Goal: Task Accomplishment & Management: Manage account settings

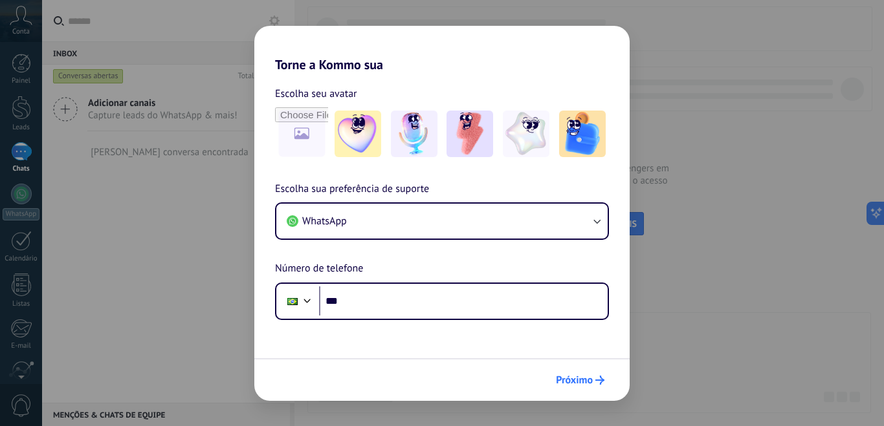
click at [582, 384] on span "Próximo" at bounding box center [574, 380] width 37 height 9
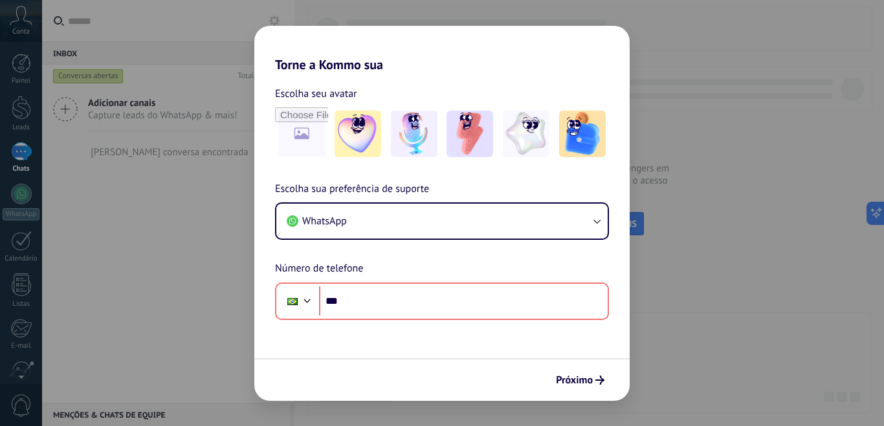
click at [105, 341] on div "Torne a Kommo sua Escolha seu avatar Escolha sua preferência de suporte WhatsAp…" at bounding box center [442, 213] width 884 height 426
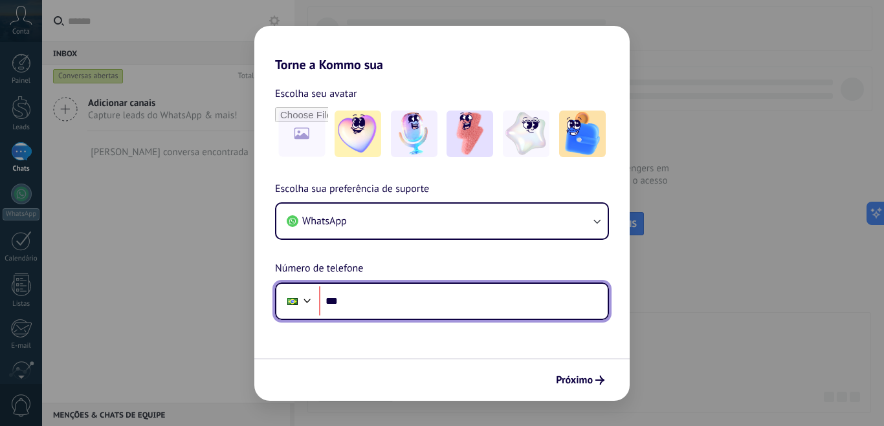
click at [421, 306] on input "***" at bounding box center [463, 302] width 289 height 30
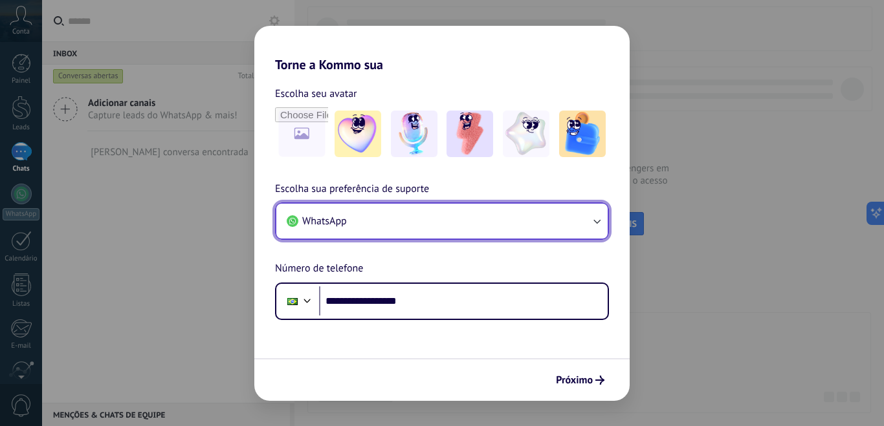
click at [578, 224] on button "WhatsApp" at bounding box center [441, 221] width 331 height 35
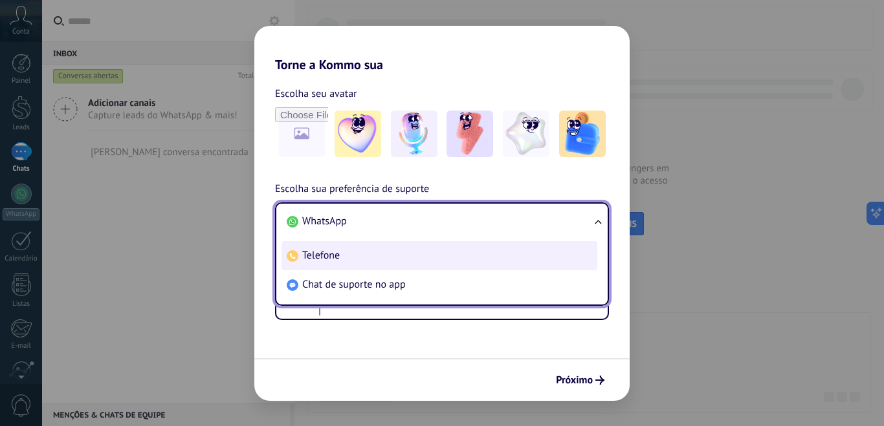
click at [372, 252] on li "Telefone" at bounding box center [439, 255] width 316 height 29
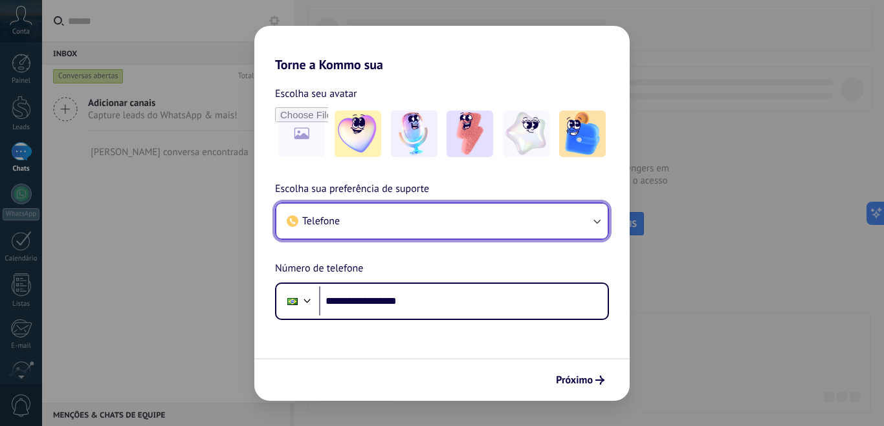
click at [438, 226] on button "Telefone" at bounding box center [441, 221] width 331 height 35
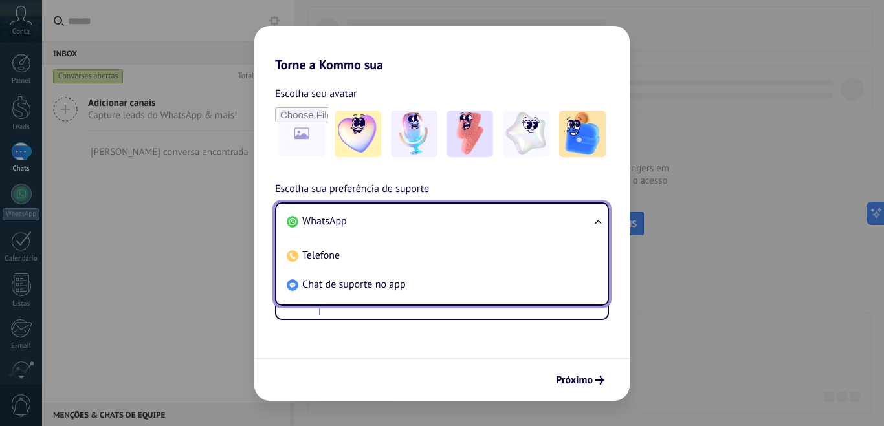
click at [421, 225] on li "WhatsApp" at bounding box center [439, 221] width 316 height 29
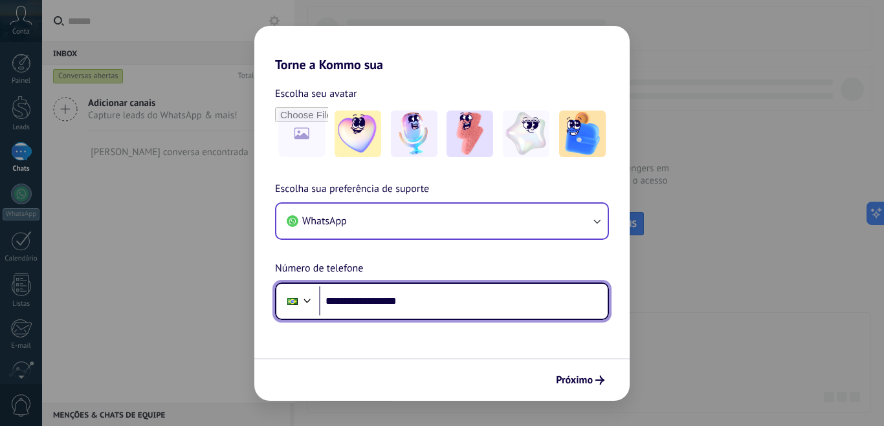
drag, startPoint x: 437, startPoint y: 293, endPoint x: 374, endPoint y: 295, distance: 62.8
click at [374, 295] on input "**********" at bounding box center [463, 302] width 289 height 30
click at [426, 300] on input "**********" at bounding box center [463, 302] width 289 height 30
drag, startPoint x: 428, startPoint y: 301, endPoint x: 366, endPoint y: 301, distance: 61.5
click at [366, 301] on input "**********" at bounding box center [463, 302] width 289 height 30
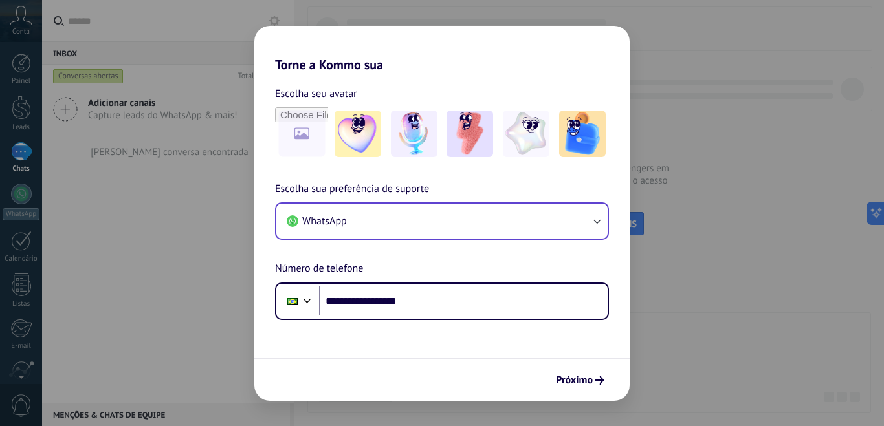
click at [383, 334] on form "**********" at bounding box center [441, 236] width 375 height 329
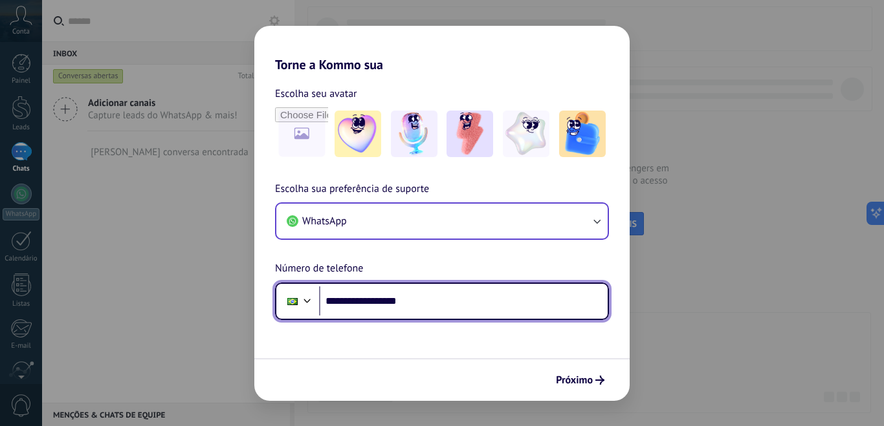
drag, startPoint x: 421, startPoint y: 301, endPoint x: 365, endPoint y: 300, distance: 55.7
click at [365, 300] on input "**********" at bounding box center [463, 302] width 289 height 30
type input "**********"
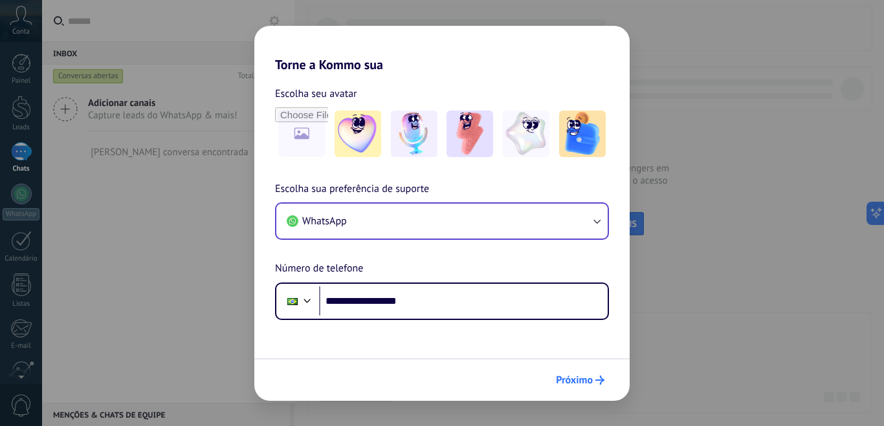
click at [584, 382] on span "Próximo" at bounding box center [574, 380] width 37 height 9
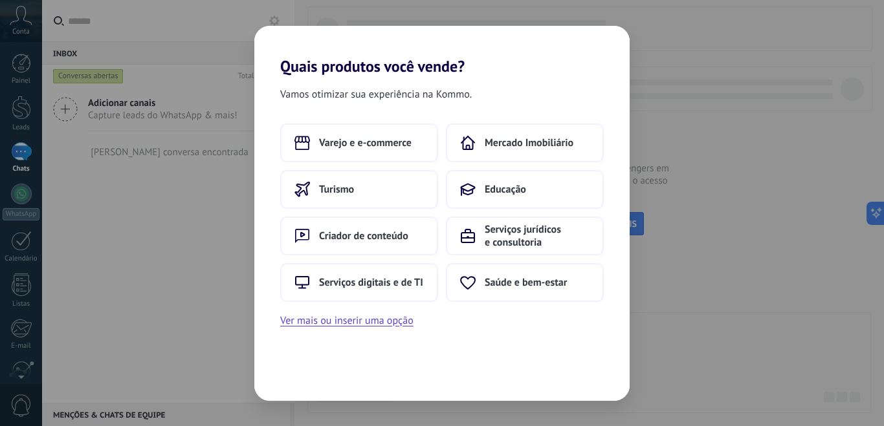
click at [532, 351] on div "Vamos otimizar sua experiência na Kommo. Varejo e e-commerce Mercado Imobiliári…" at bounding box center [441, 238] width 375 height 325
click at [518, 284] on span "Saúde e bem-estar" at bounding box center [526, 282] width 82 height 13
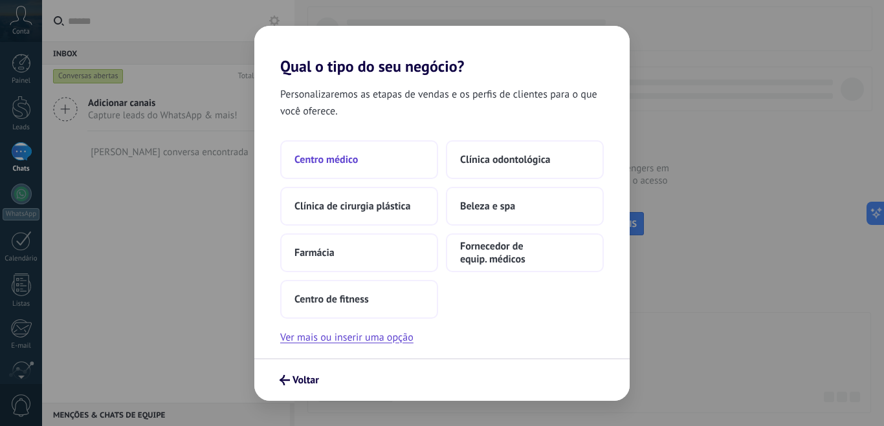
click at [366, 155] on button "Centro médico" at bounding box center [359, 159] width 158 height 39
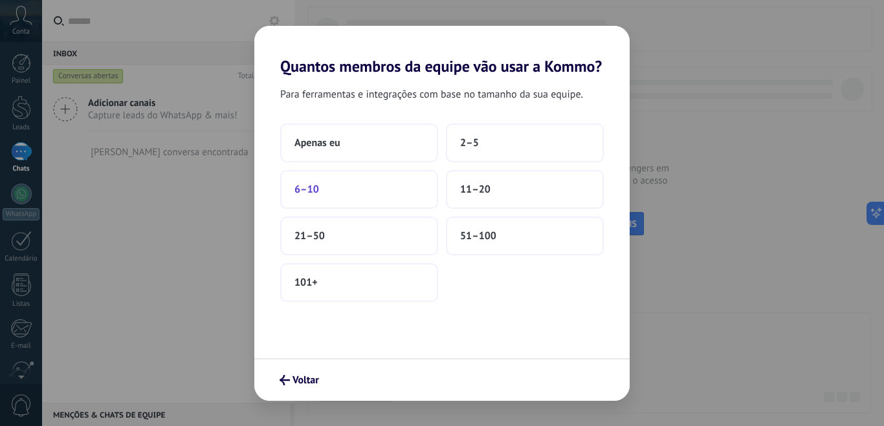
click at [342, 190] on button "6–10" at bounding box center [359, 189] width 158 height 39
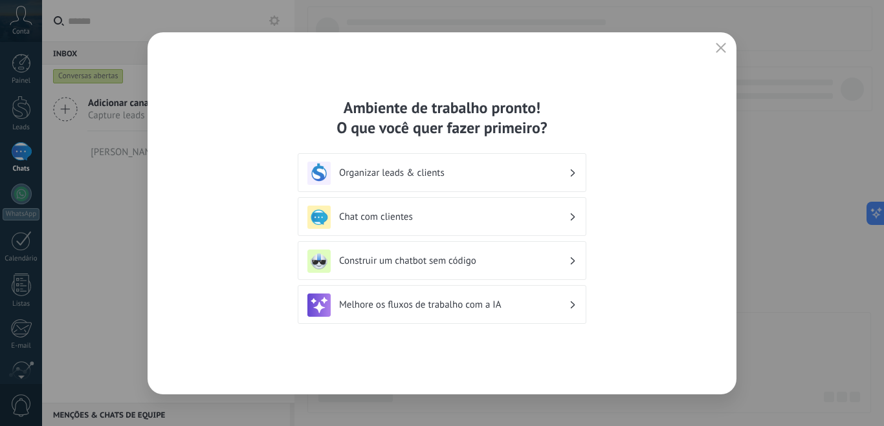
click at [414, 266] on h3 "Construir um chatbot sem código" at bounding box center [454, 261] width 230 height 12
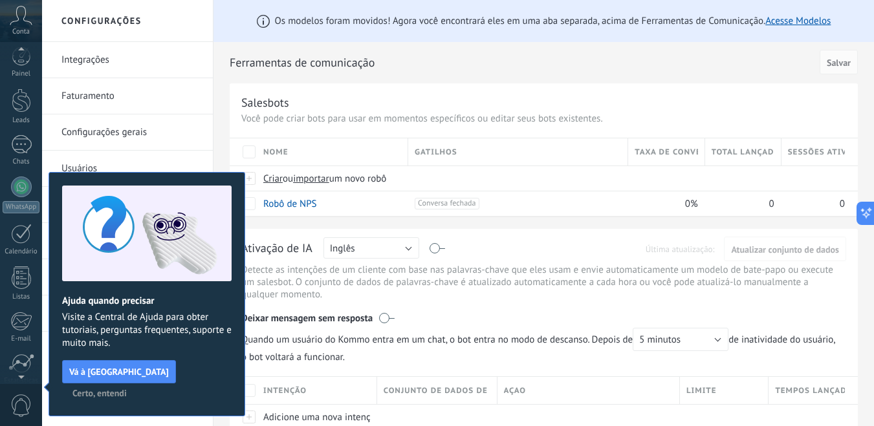
scroll to position [112, 0]
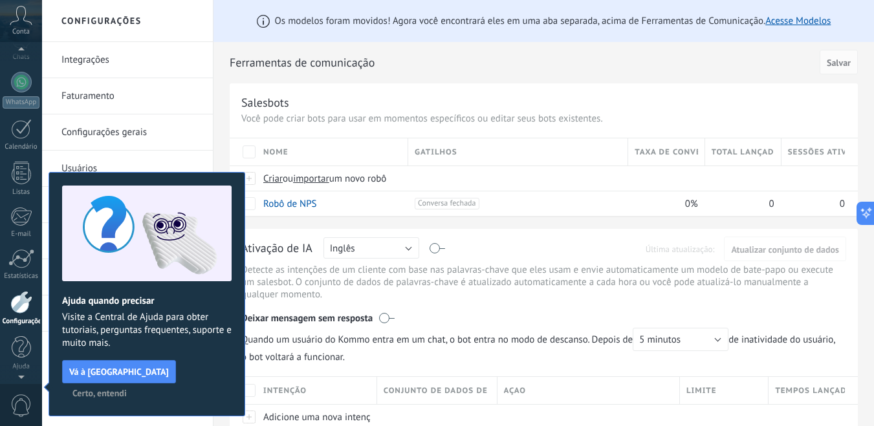
click at [199, 369] on div "Ajuda quando precisar Visite a Central de Ajuda para obter tutoriais, perguntas…" at bounding box center [147, 294] width 197 height 245
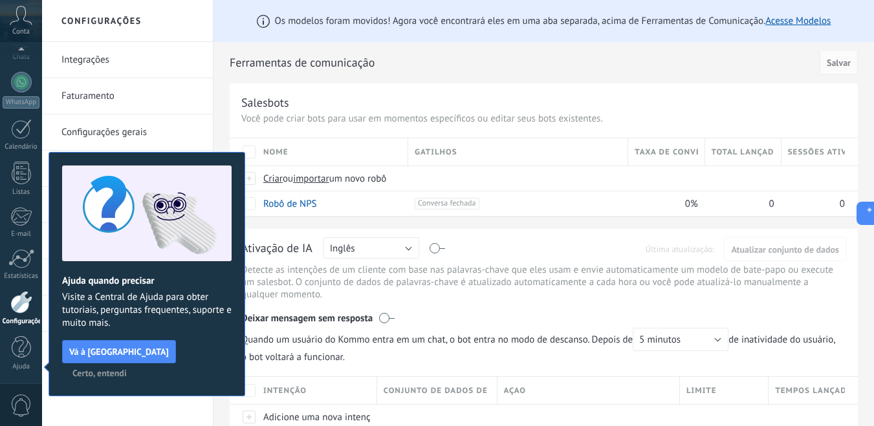
click at [127, 369] on span "Certo, entendi" at bounding box center [99, 373] width 54 height 9
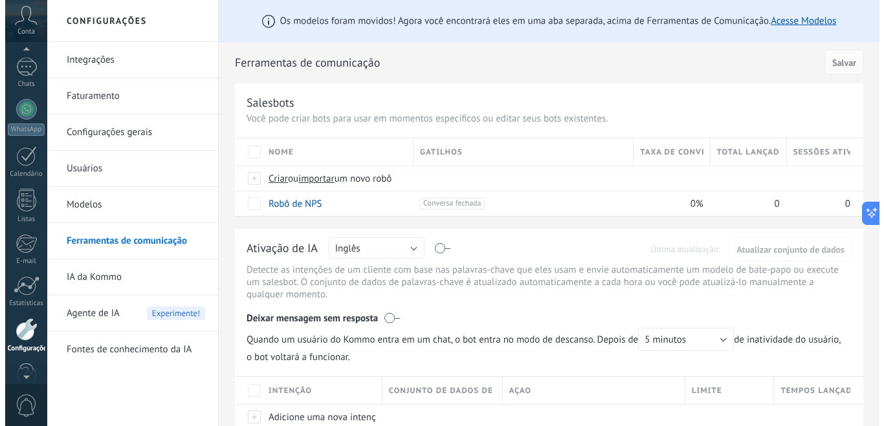
scroll to position [81, 0]
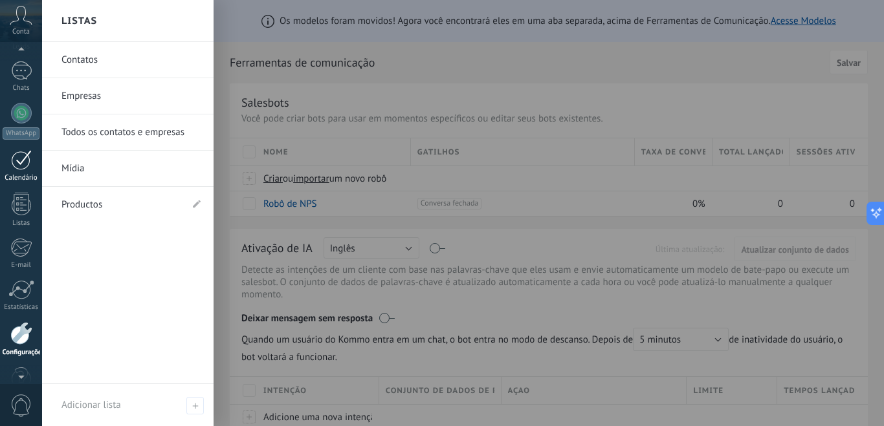
click at [19, 171] on link "Calendário" at bounding box center [21, 166] width 42 height 32
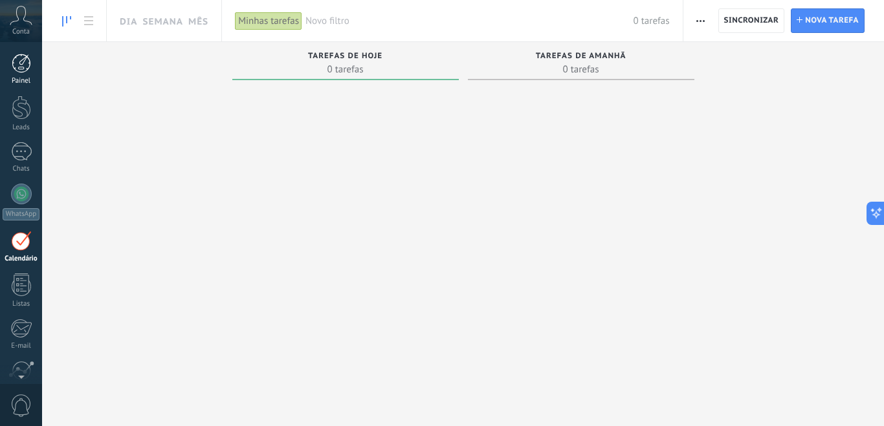
click at [23, 74] on link "Painel" at bounding box center [21, 70] width 42 height 32
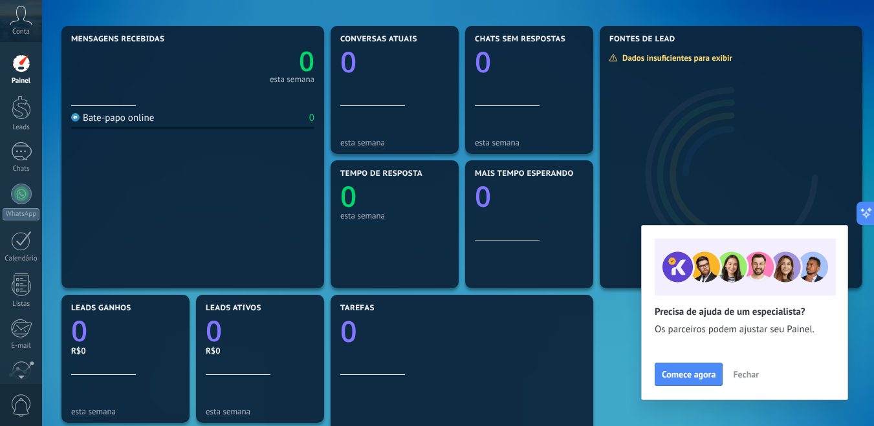
scroll to position [140, 0]
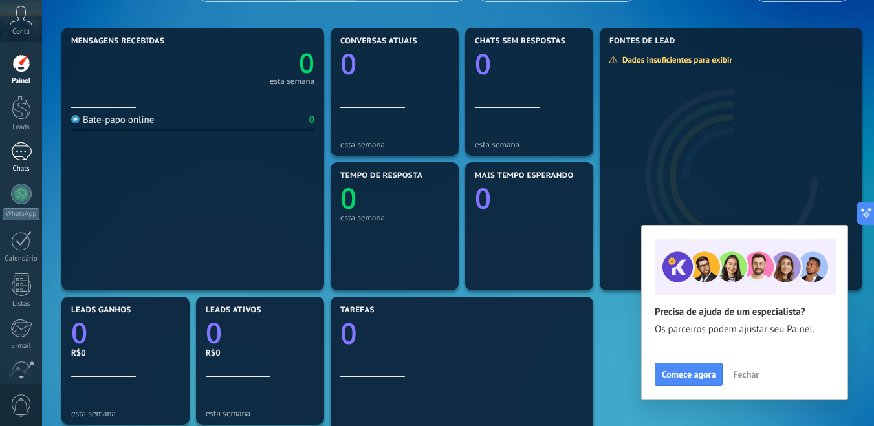
click at [23, 149] on div at bounding box center [21, 151] width 21 height 19
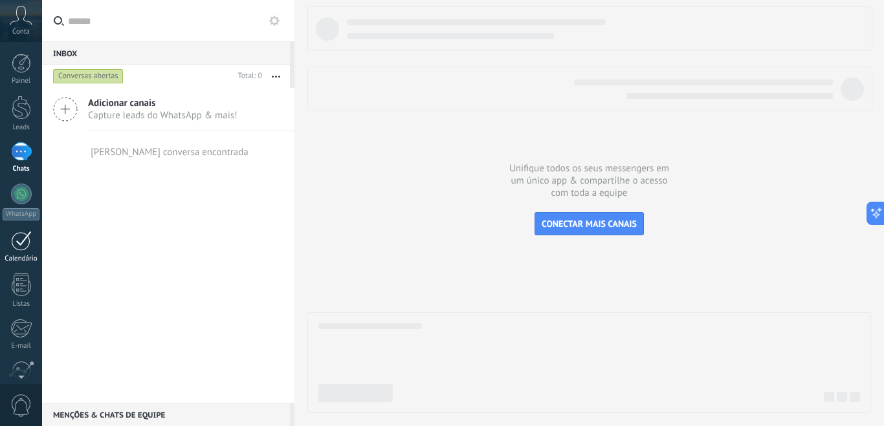
click at [14, 250] on div at bounding box center [21, 241] width 21 height 20
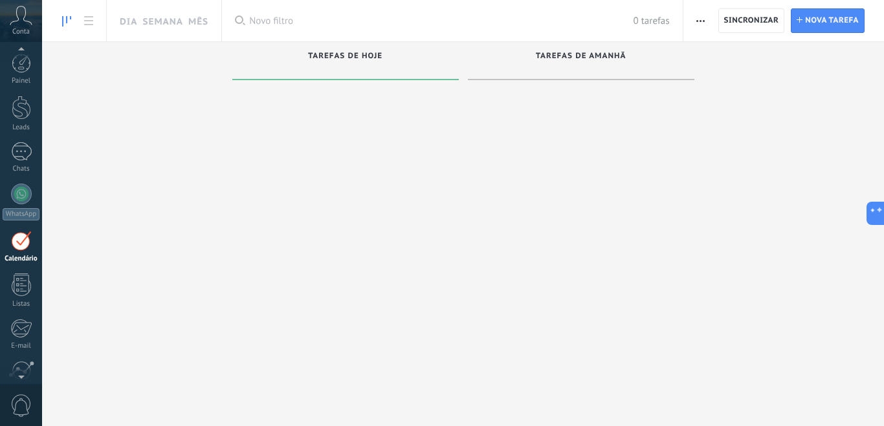
scroll to position [38, 0]
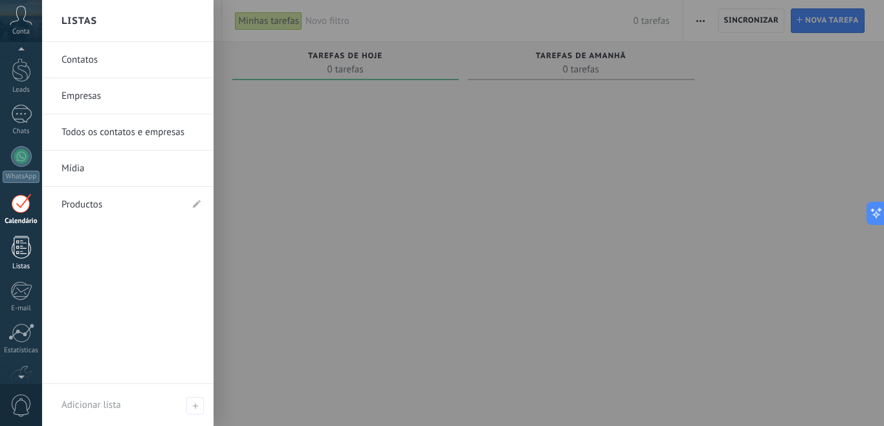
click at [27, 250] on div at bounding box center [21, 247] width 19 height 23
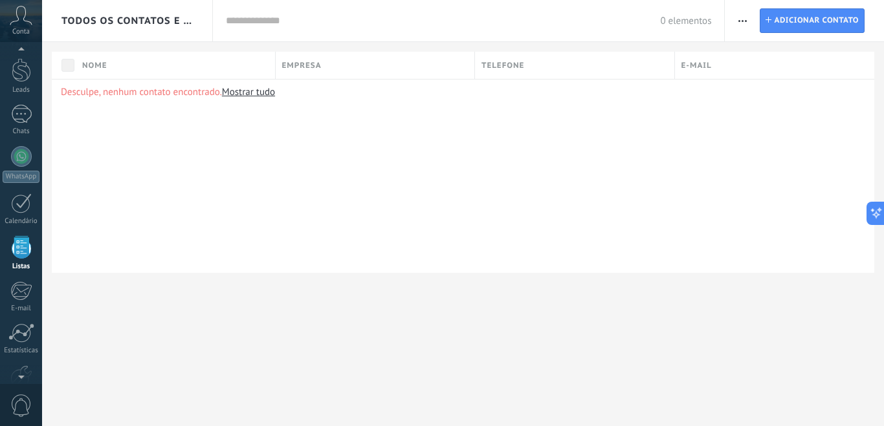
scroll to position [80, 0]
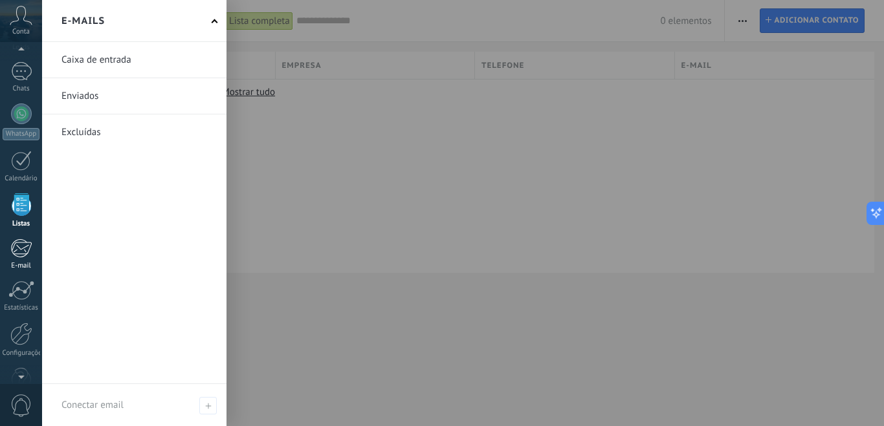
click at [19, 258] on link "E-mail" at bounding box center [21, 255] width 42 height 32
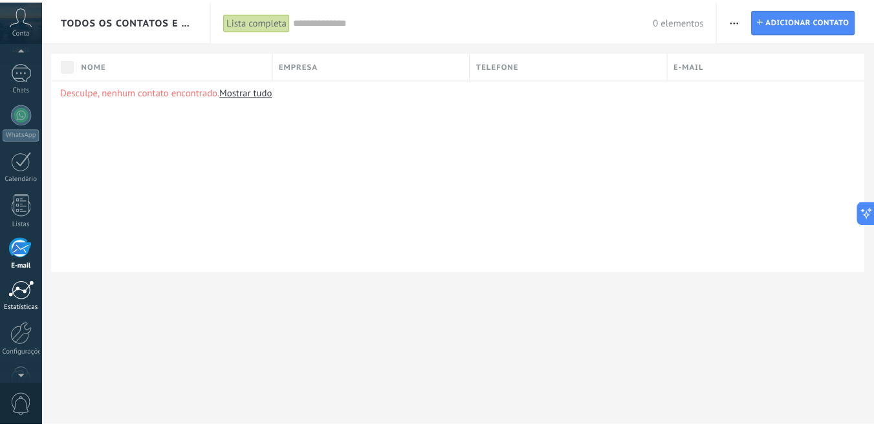
scroll to position [112, 0]
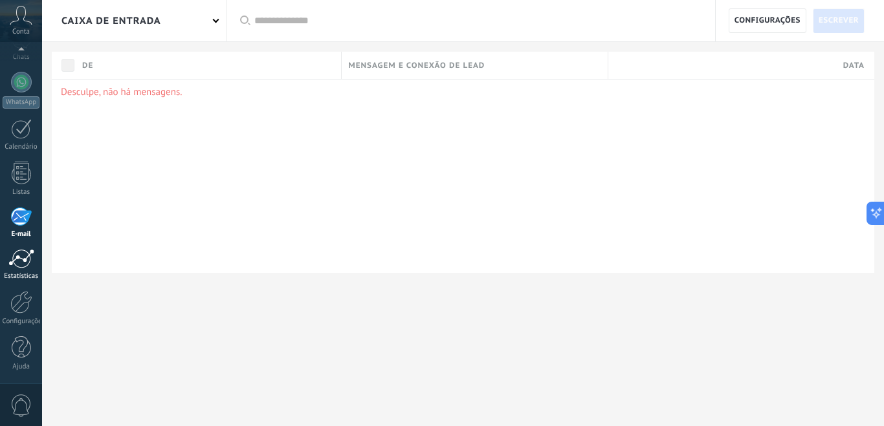
click at [21, 265] on div at bounding box center [21, 258] width 26 height 19
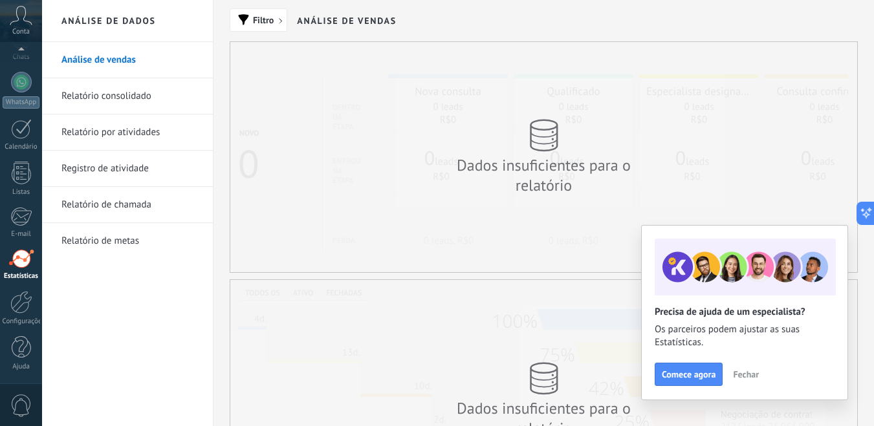
click at [747, 370] on span "Fechar" at bounding box center [746, 374] width 26 height 9
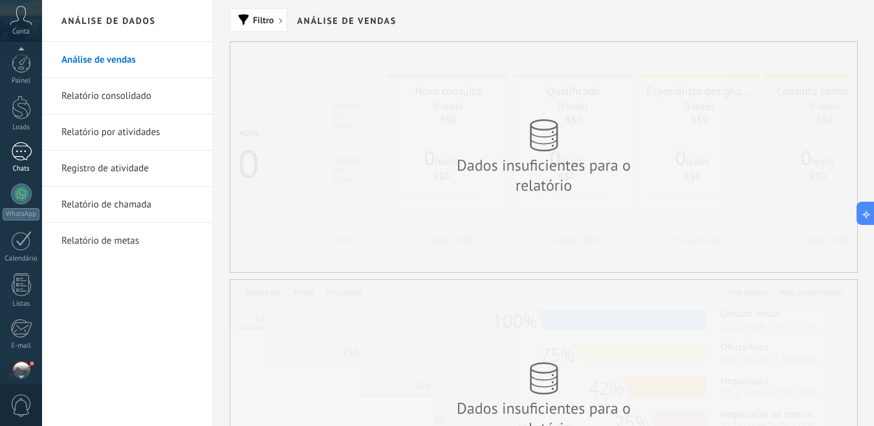
click at [28, 156] on div at bounding box center [21, 151] width 21 height 19
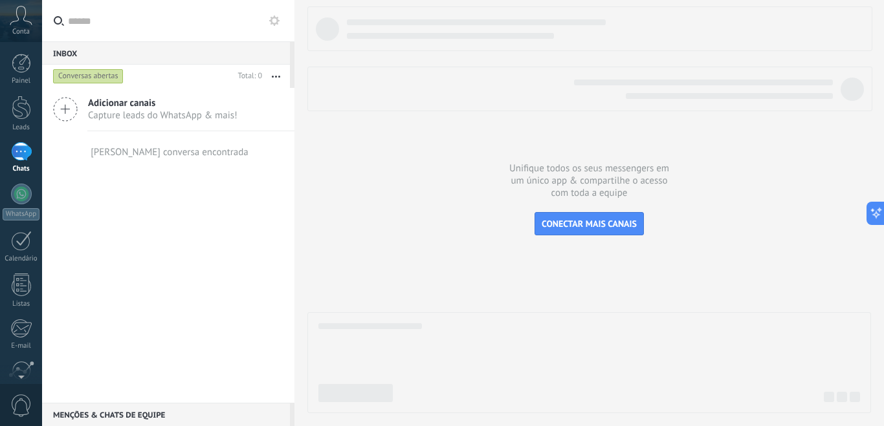
click at [23, 19] on icon at bounding box center [21, 15] width 23 height 19
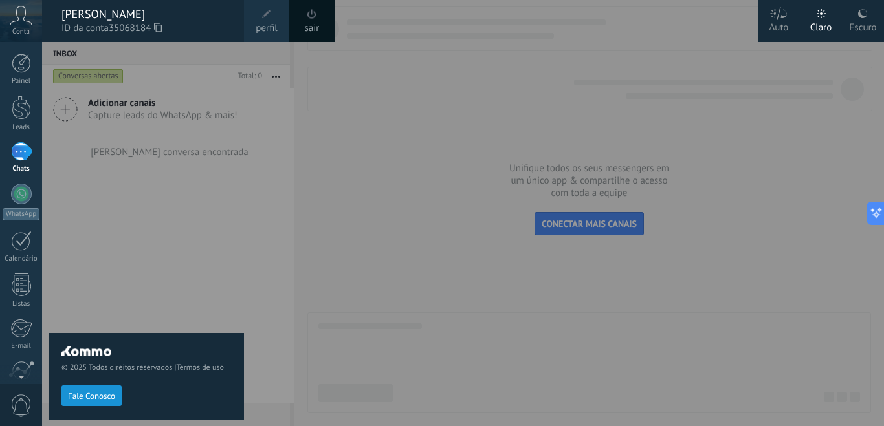
click at [179, 245] on div "© 2025 Todos direitos reservados | Termos de uso Fale Conosco" at bounding box center [146, 234] width 195 height 384
click at [21, 399] on span "0" at bounding box center [21, 406] width 22 height 23
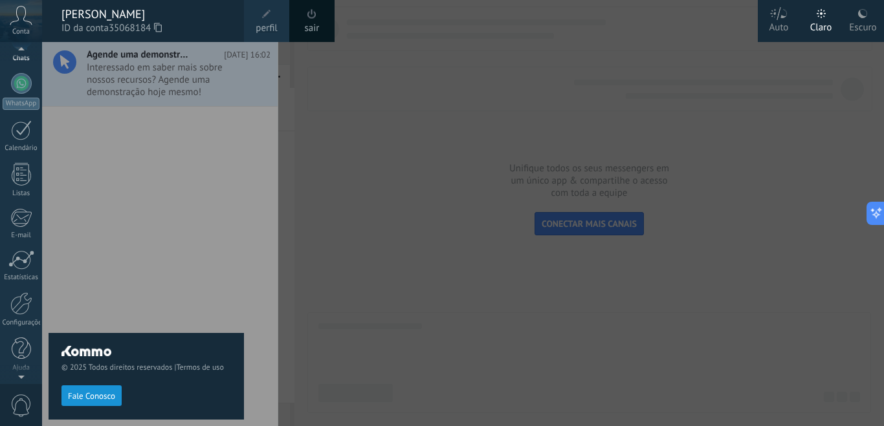
scroll to position [112, 0]
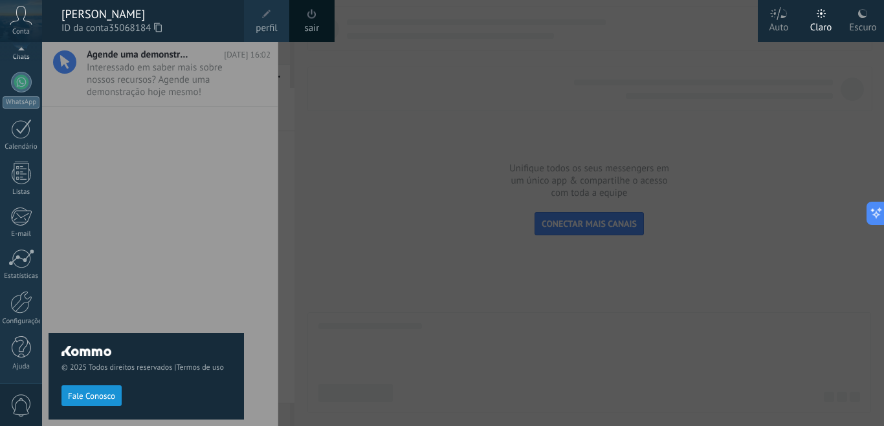
click at [231, 213] on div "© 2025 Todos direitos reservados | Termos de uso Fale Conosco" at bounding box center [146, 234] width 195 height 384
click at [210, 169] on div "© 2025 Todos direitos reservados | Termos de uso Fale Conosco" at bounding box center [146, 234] width 195 height 384
click at [267, 290] on div at bounding box center [484, 213] width 884 height 426
click at [360, 91] on div at bounding box center [484, 213] width 884 height 426
click at [6, 27] on div "Conta" at bounding box center [21, 21] width 42 height 42
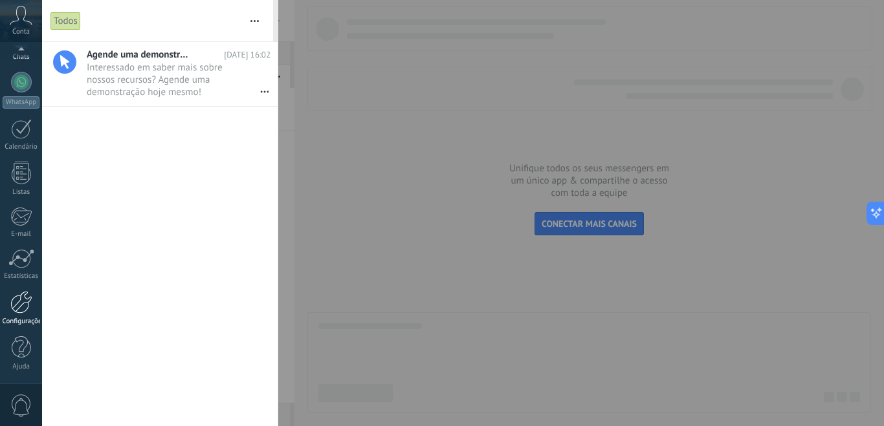
click at [28, 310] on div at bounding box center [21, 302] width 22 height 23
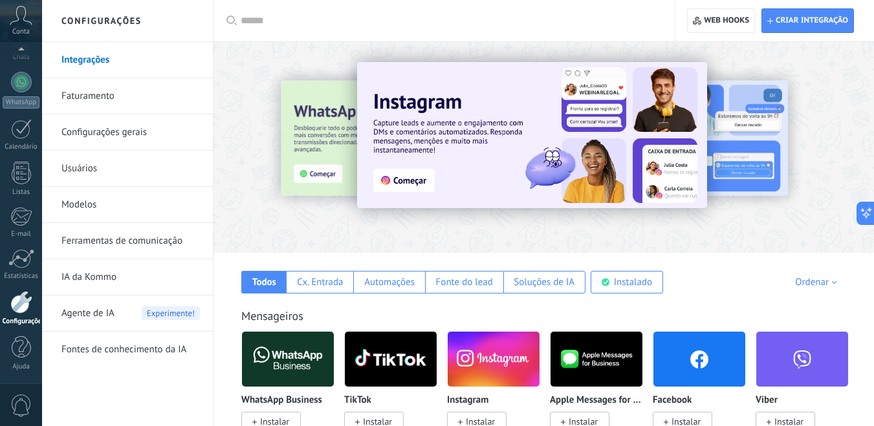
click at [99, 171] on link "Usuários" at bounding box center [130, 169] width 138 height 36
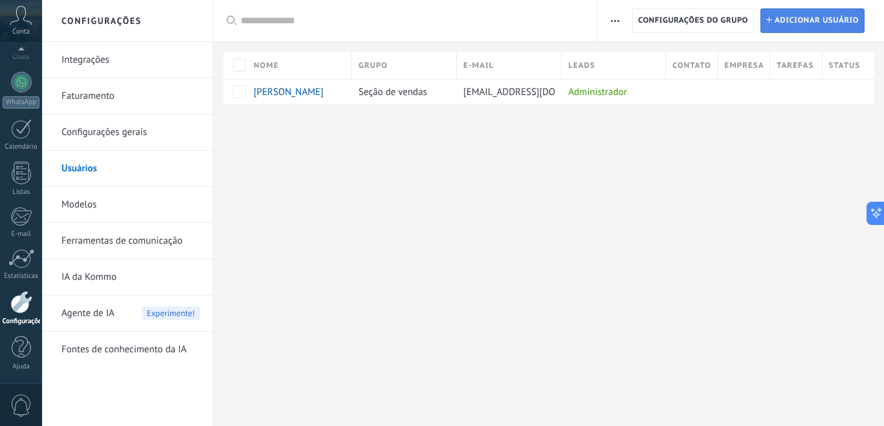
click at [813, 23] on span "Adicionar usuário" at bounding box center [817, 20] width 84 height 23
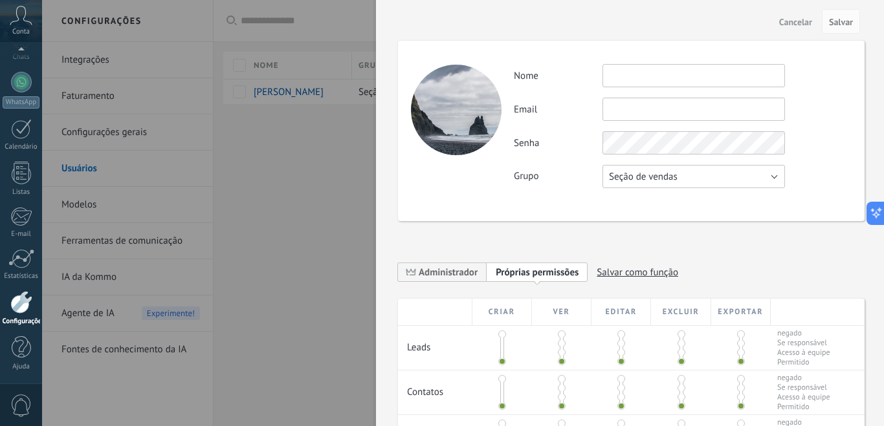
click at [640, 177] on span "Seção de vendas" at bounding box center [643, 177] width 69 height 12
click at [473, 198] on div "Atividade Nome Email Você não pode editar este email porque o usuário ativou a …" at bounding box center [631, 131] width 467 height 181
click at [793, 21] on span "Cancelar" at bounding box center [795, 21] width 33 height 9
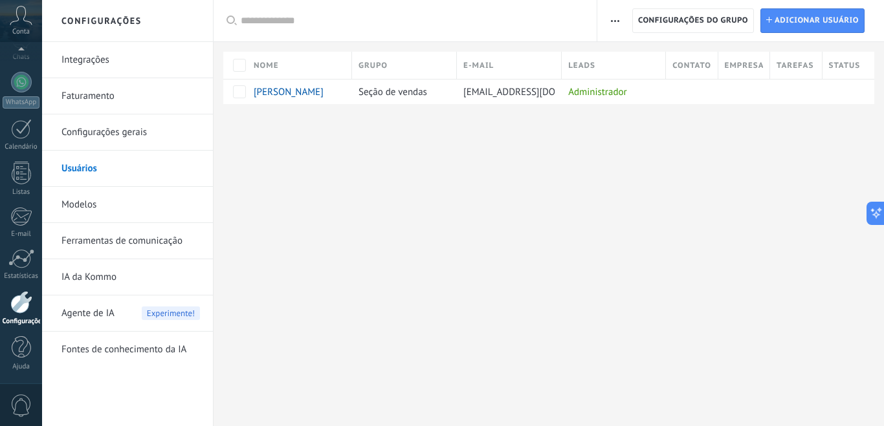
click at [97, 203] on link "Modelos" at bounding box center [130, 205] width 138 height 36
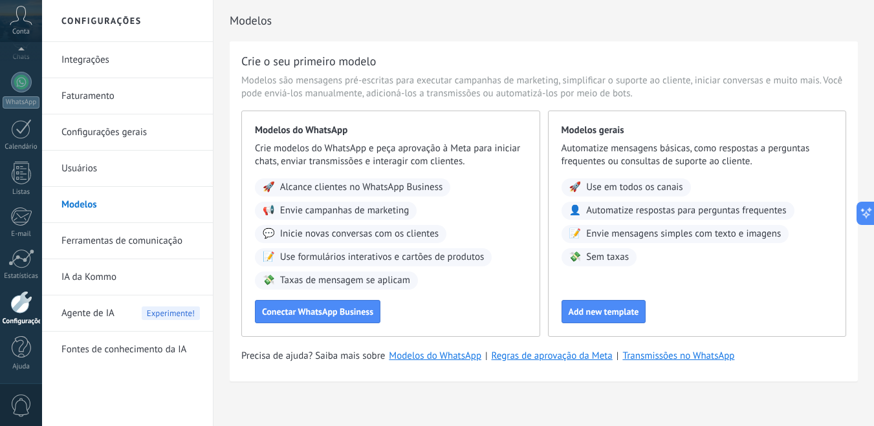
click at [100, 72] on link "Integrações" at bounding box center [130, 60] width 138 height 36
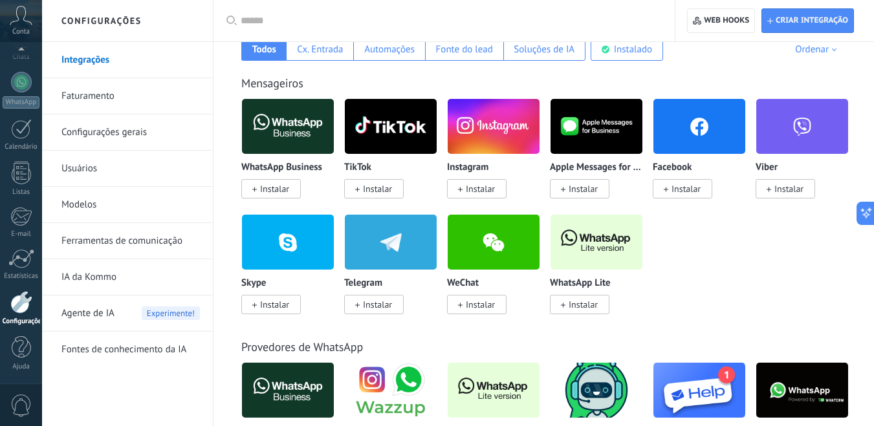
scroll to position [78, 0]
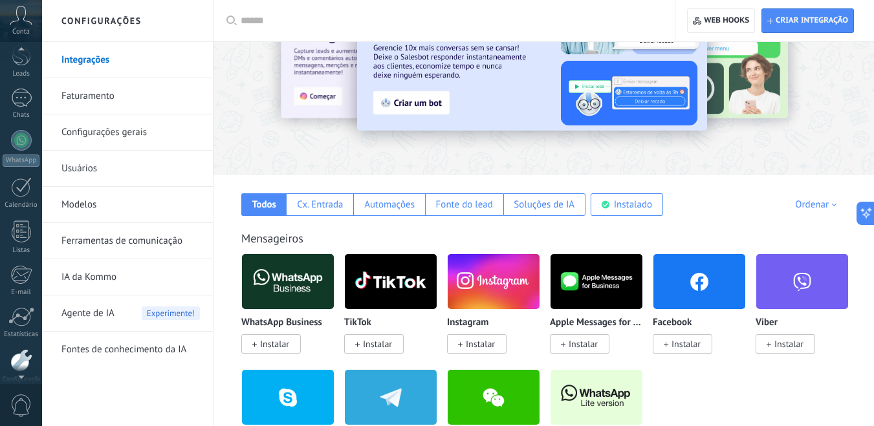
click at [19, 25] on div "Conta" at bounding box center [21, 21] width 42 height 42
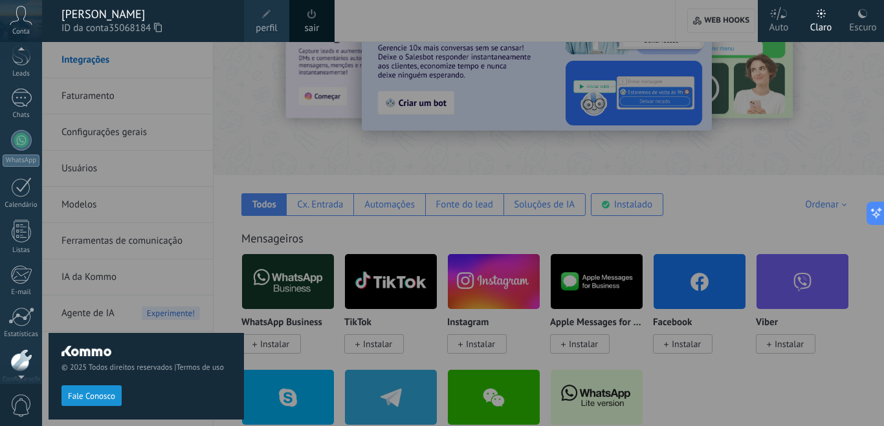
scroll to position [28, 0]
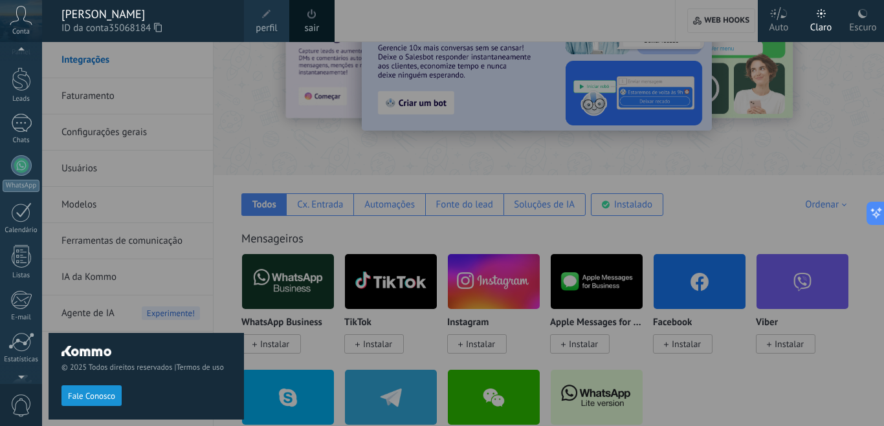
click at [226, 139] on div "© 2025 Todos direitos reservados | Termos de uso Fale Conosco" at bounding box center [146, 234] width 195 height 384
click at [394, 115] on div at bounding box center [484, 213] width 884 height 426
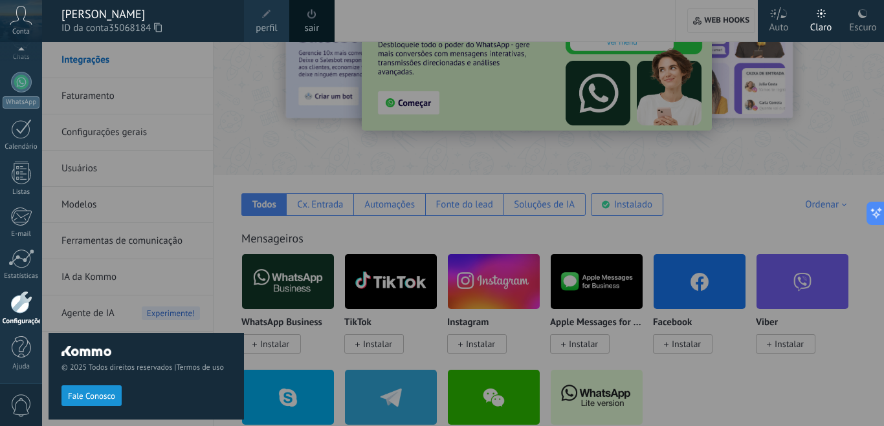
click at [548, 342] on div at bounding box center [484, 213] width 884 height 426
click at [626, 146] on div at bounding box center [484, 213] width 884 height 426
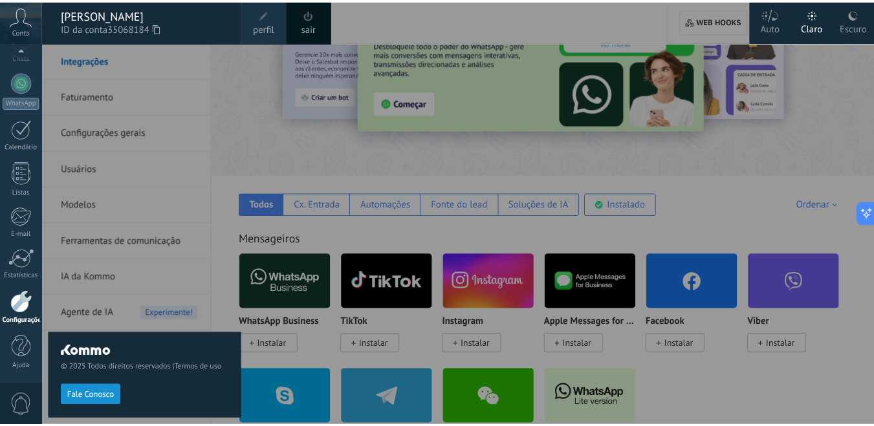
scroll to position [93, 0]
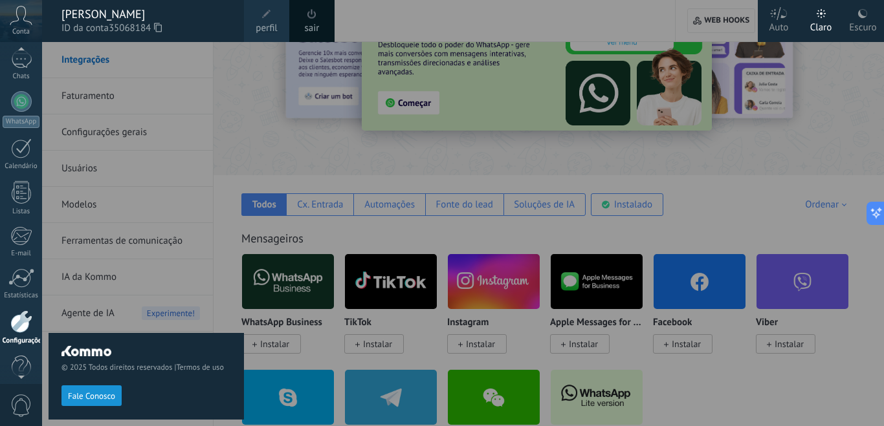
click at [30, 27] on div "Conta" at bounding box center [21, 21] width 42 height 42
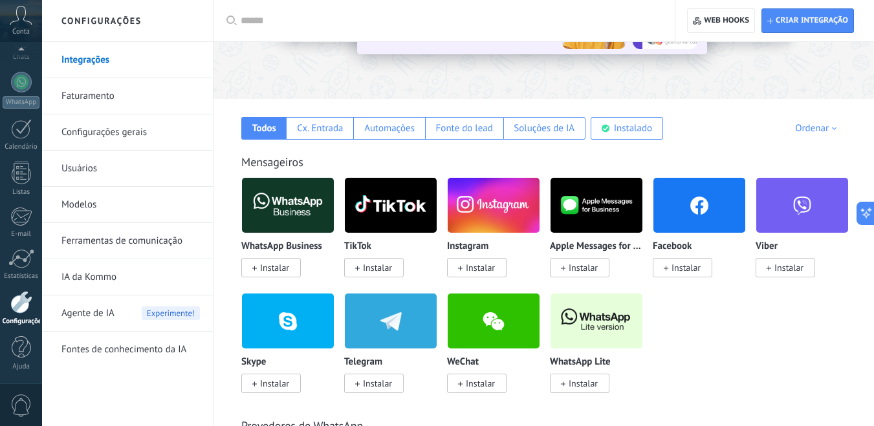
scroll to position [0, 0]
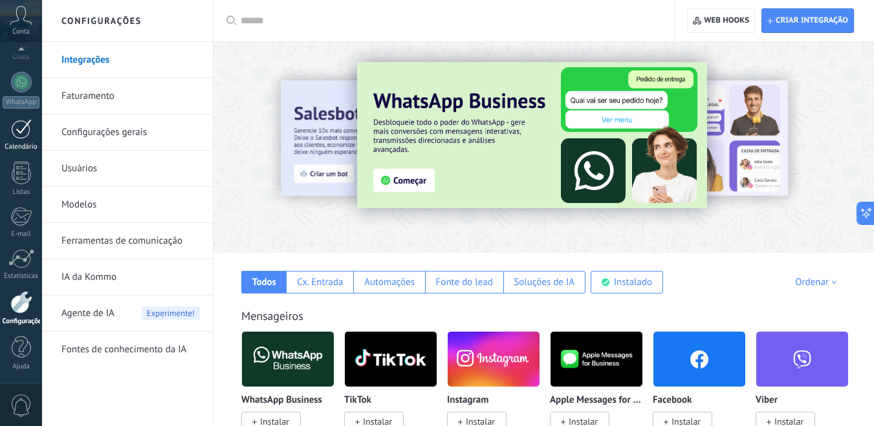
click at [22, 135] on div at bounding box center [21, 129] width 21 height 20
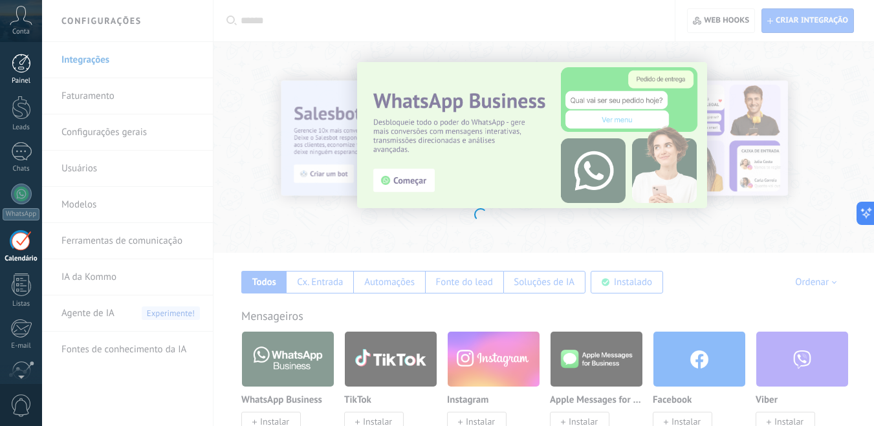
click at [26, 69] on div at bounding box center [21, 63] width 19 height 19
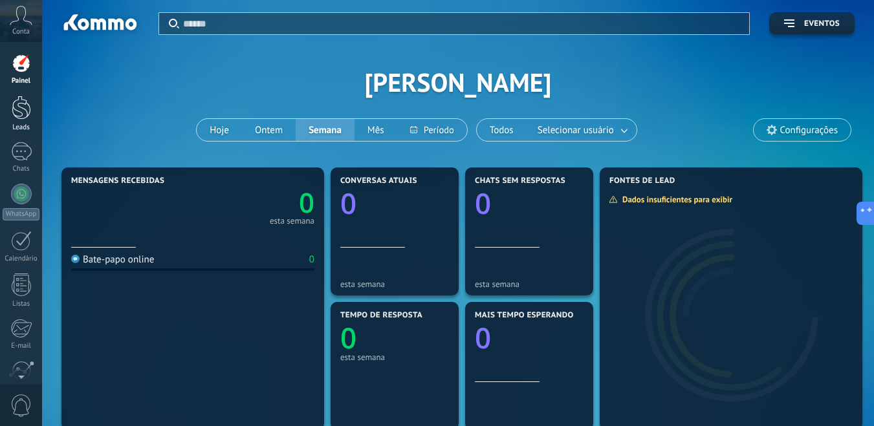
click at [15, 113] on div at bounding box center [21, 108] width 19 height 24
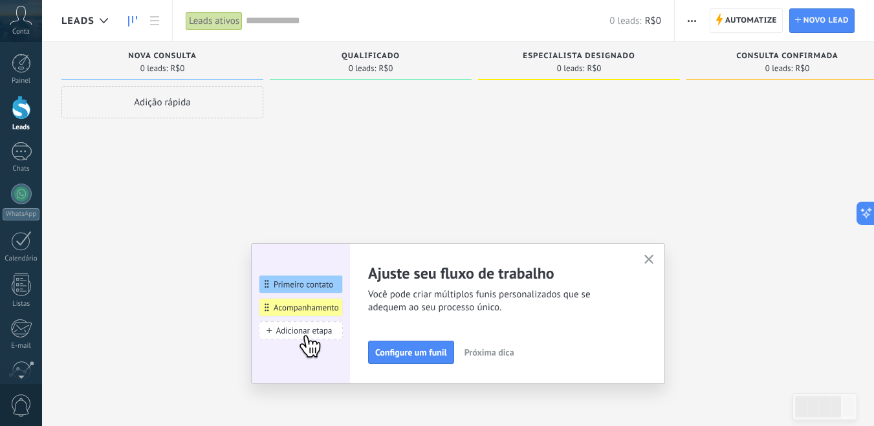
click at [654, 261] on use "button" at bounding box center [649, 260] width 10 height 10
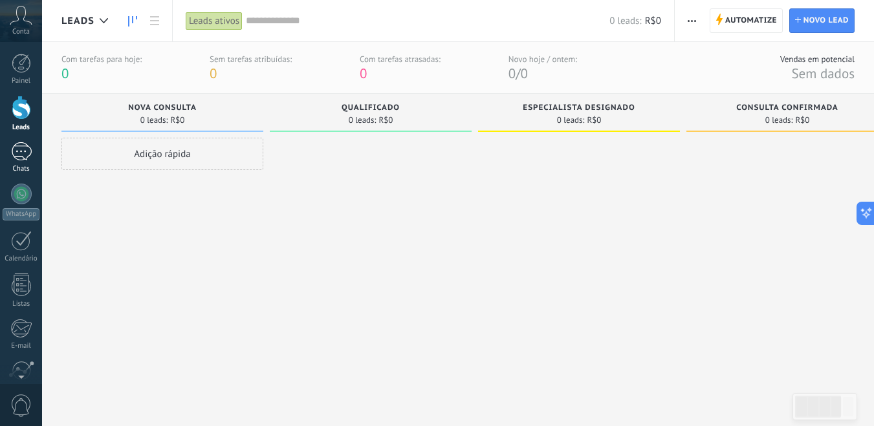
click at [20, 159] on div at bounding box center [21, 151] width 21 height 19
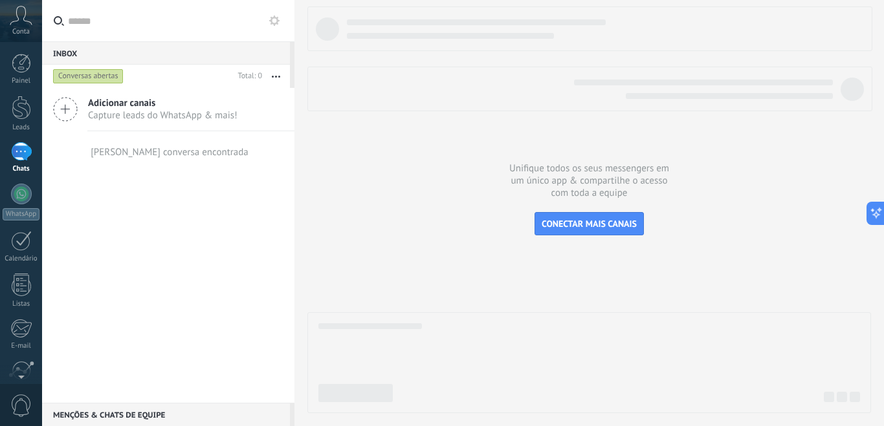
click at [125, 115] on span "Capture leads do WhatsApp & mais!" at bounding box center [162, 115] width 149 height 12
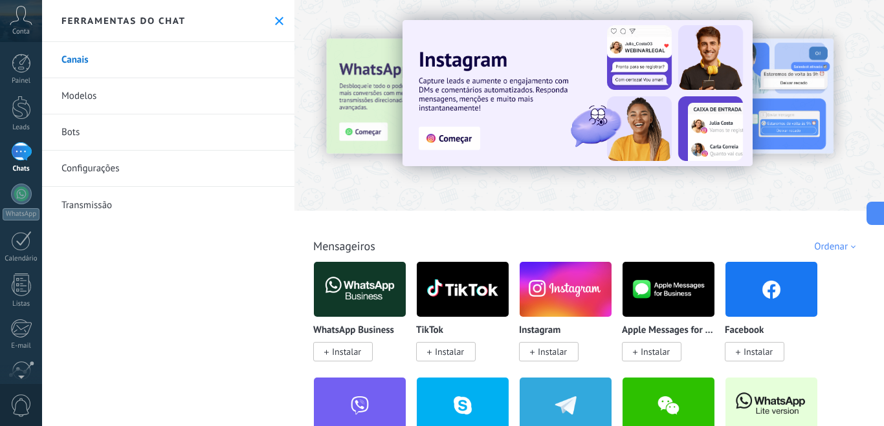
click at [446, 298] on img at bounding box center [463, 289] width 92 height 63
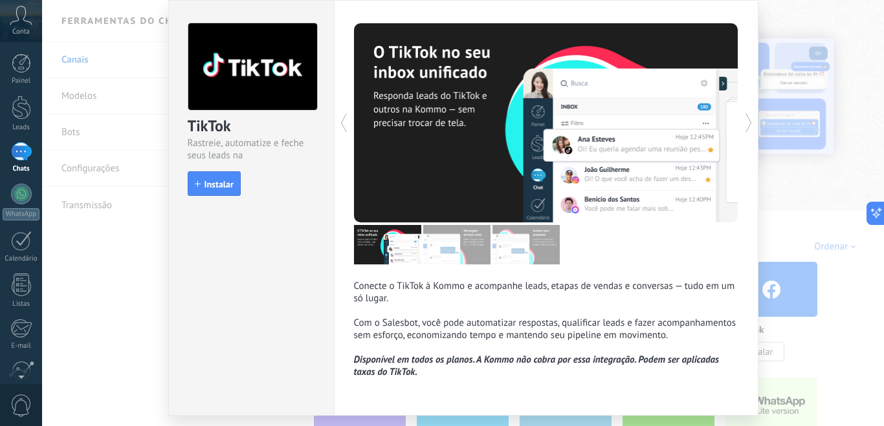
scroll to position [80, 0]
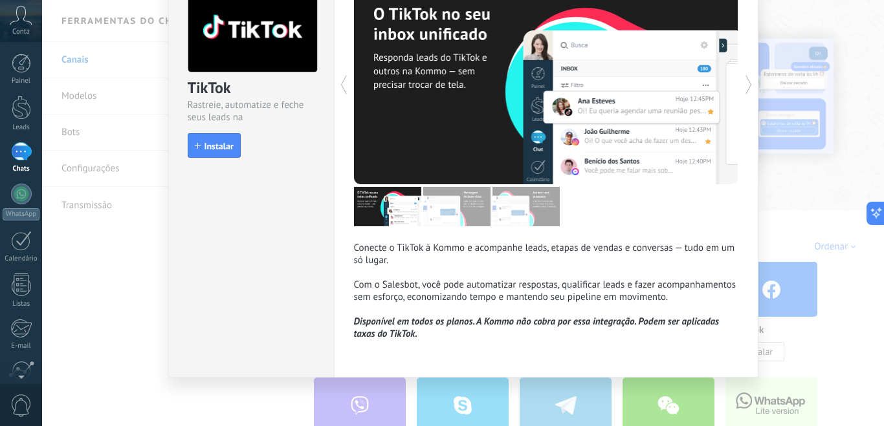
click at [806, 213] on div "TikTok Rastreie, automatize e feche seus leads na Kommo install Instalar Conect…" at bounding box center [463, 213] width 842 height 426
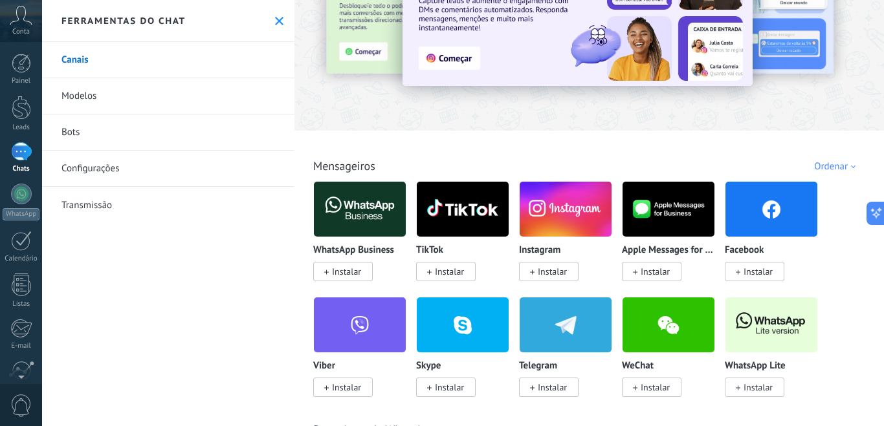
scroll to position [155, 0]
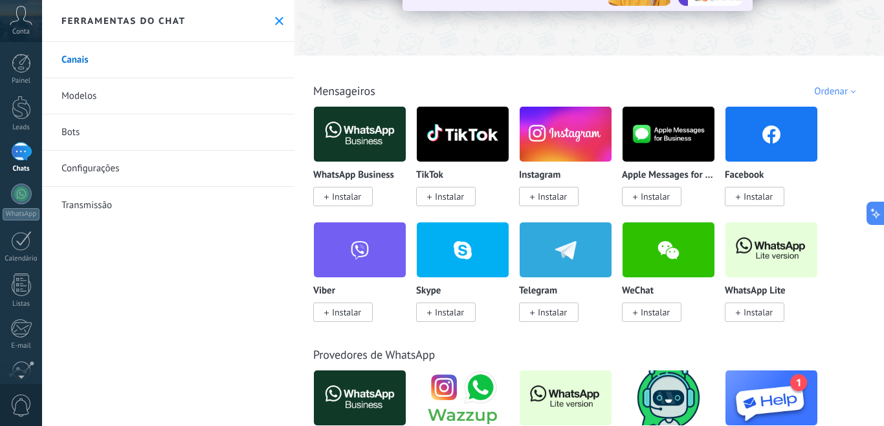
click at [674, 128] on img at bounding box center [668, 134] width 92 height 63
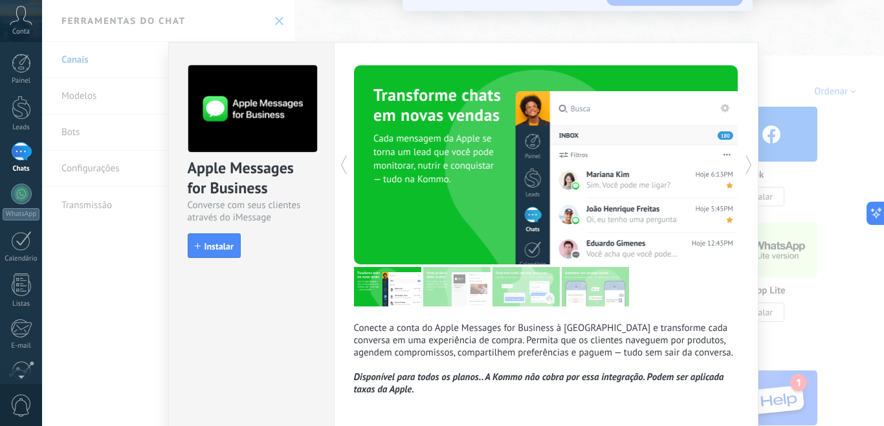
click at [799, 83] on div "Apple Messages for Business Converse com seus clientes através do iMessage inst…" at bounding box center [463, 213] width 842 height 426
